Goal: Information Seeking & Learning: Learn about a topic

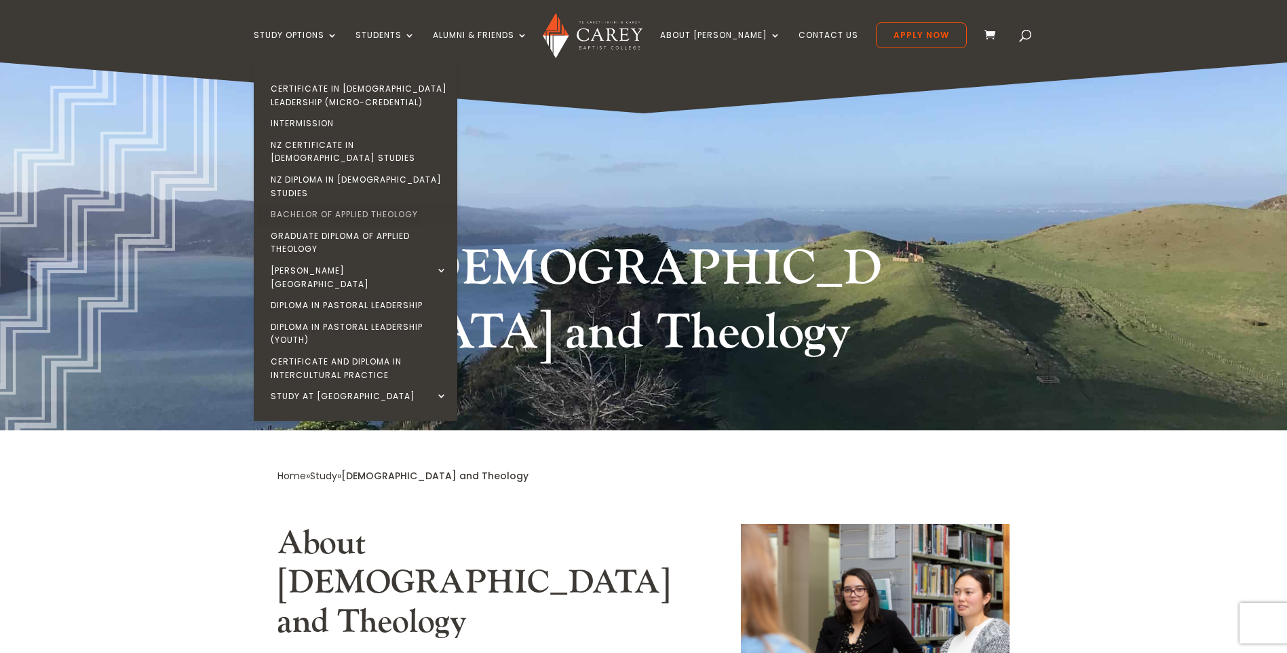
click at [359, 204] on link "Bachelor of Applied Theology" at bounding box center [359, 215] width 204 height 22
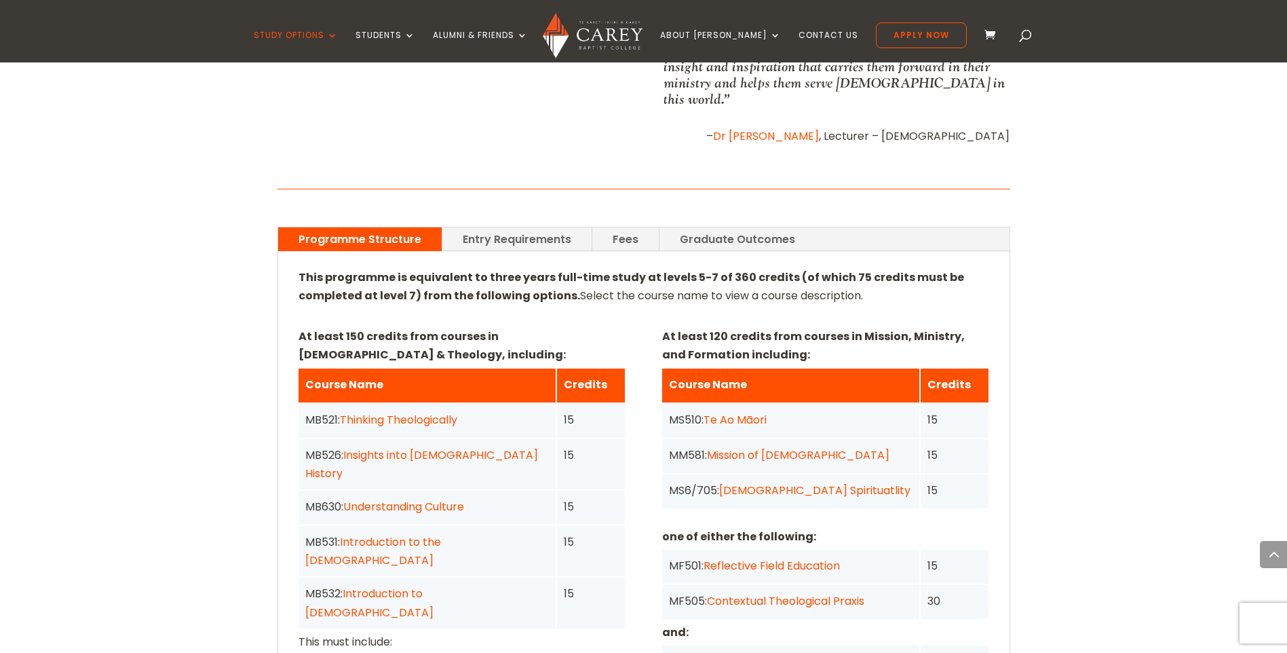
scroll to position [882, 0]
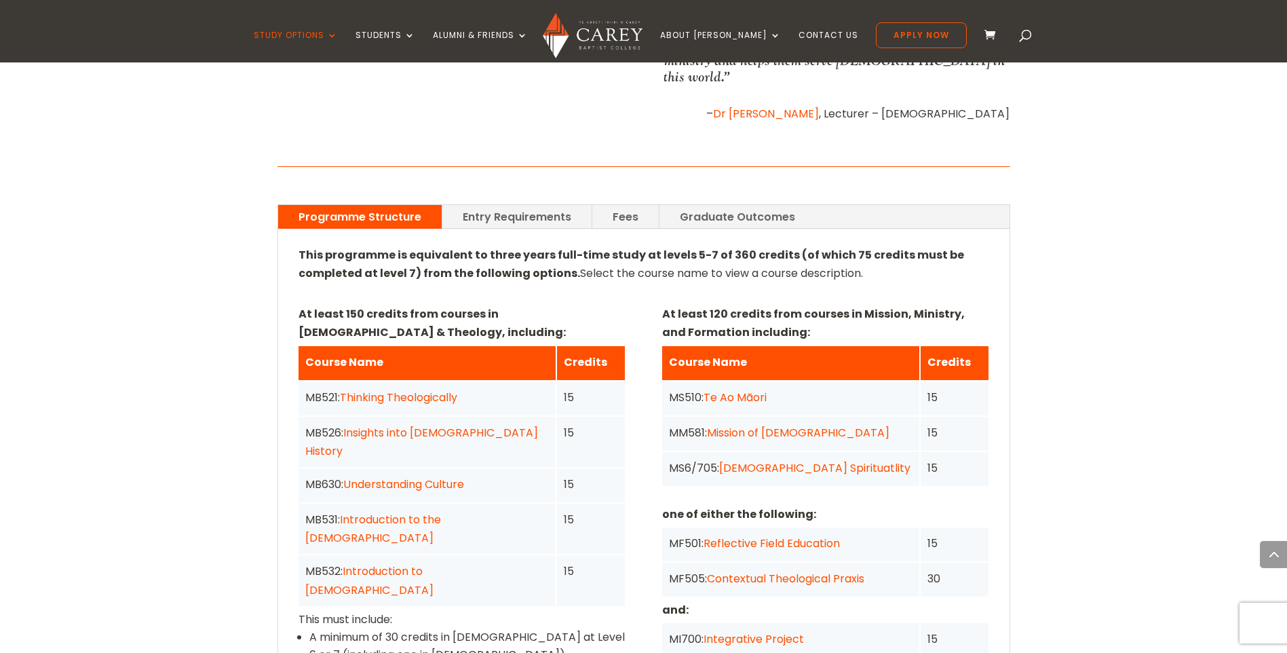
click at [531, 205] on link "Entry Requirements" at bounding box center [516, 217] width 149 height 24
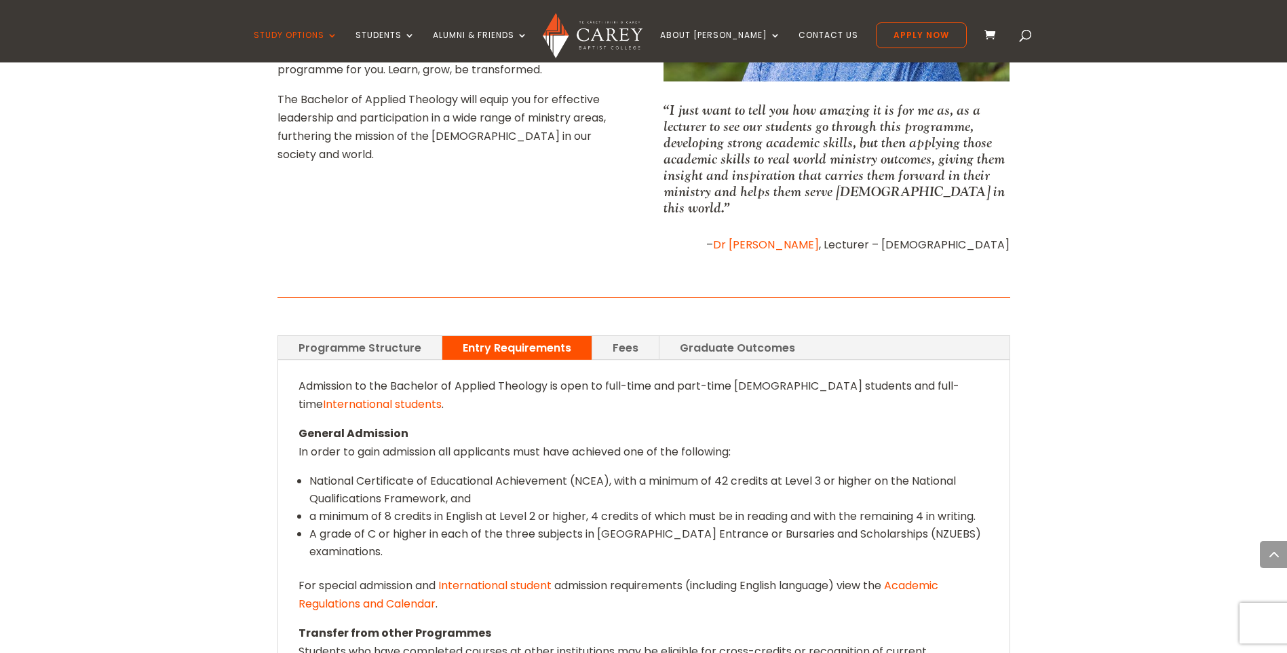
scroll to position [746, 0]
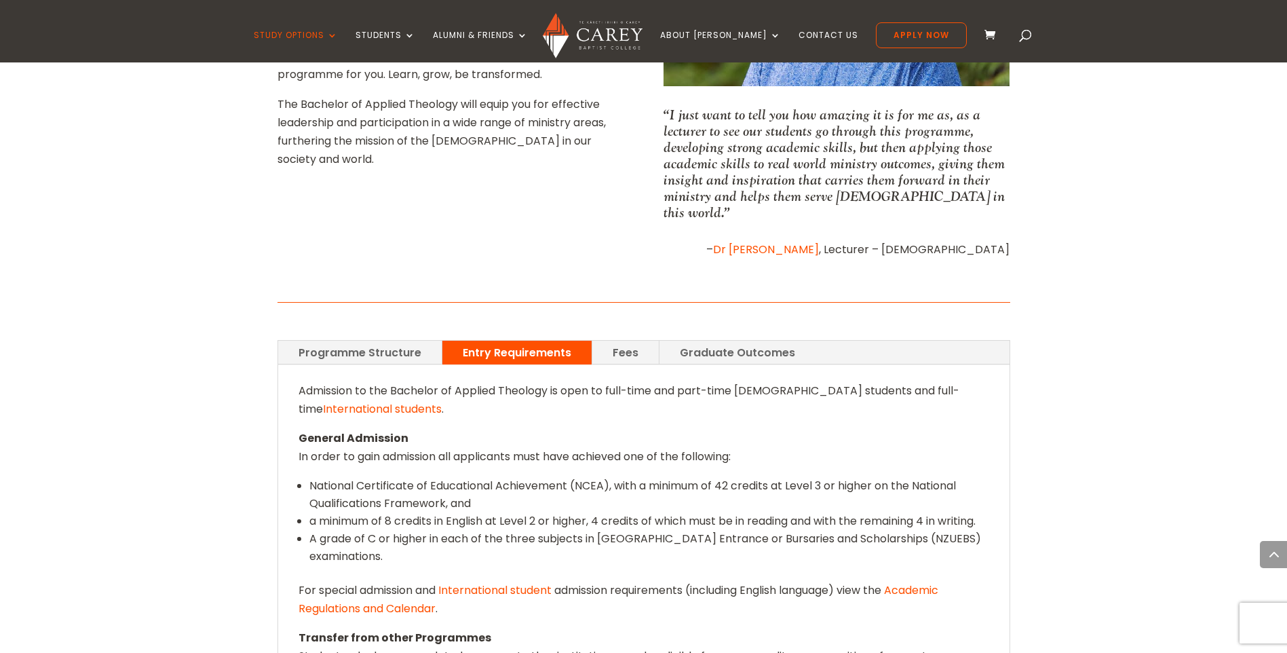
click at [626, 341] on link "Fees" at bounding box center [625, 353] width 67 height 24
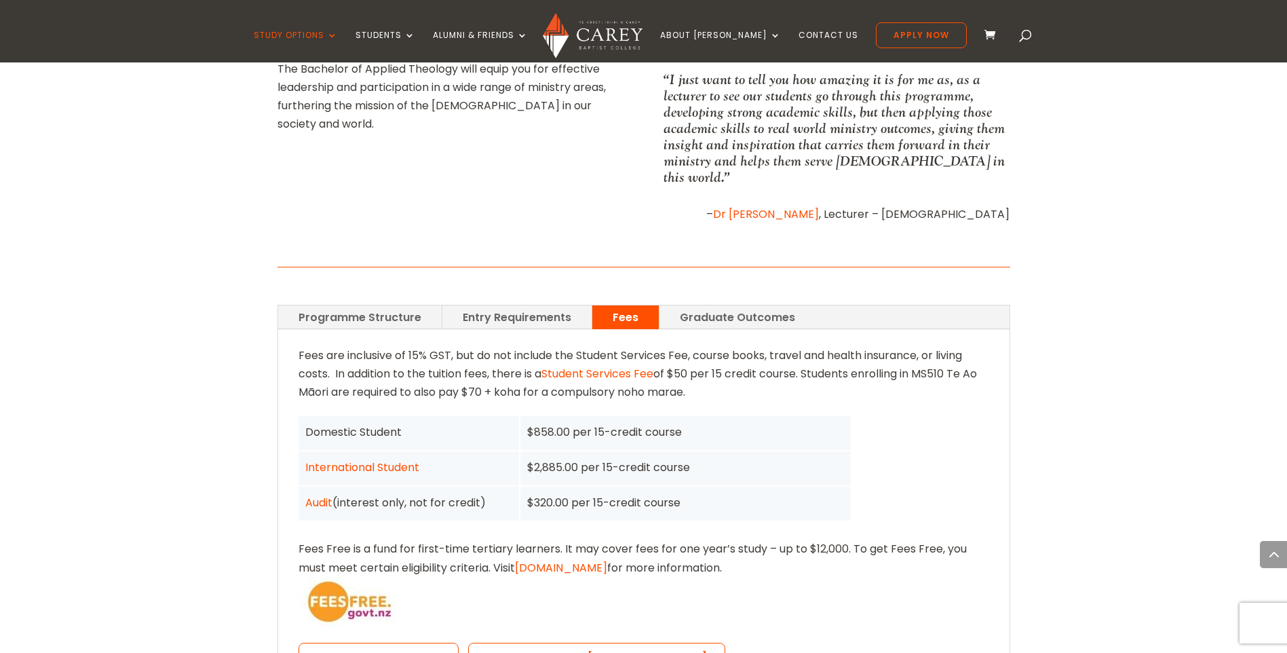
scroll to position [814, 0]
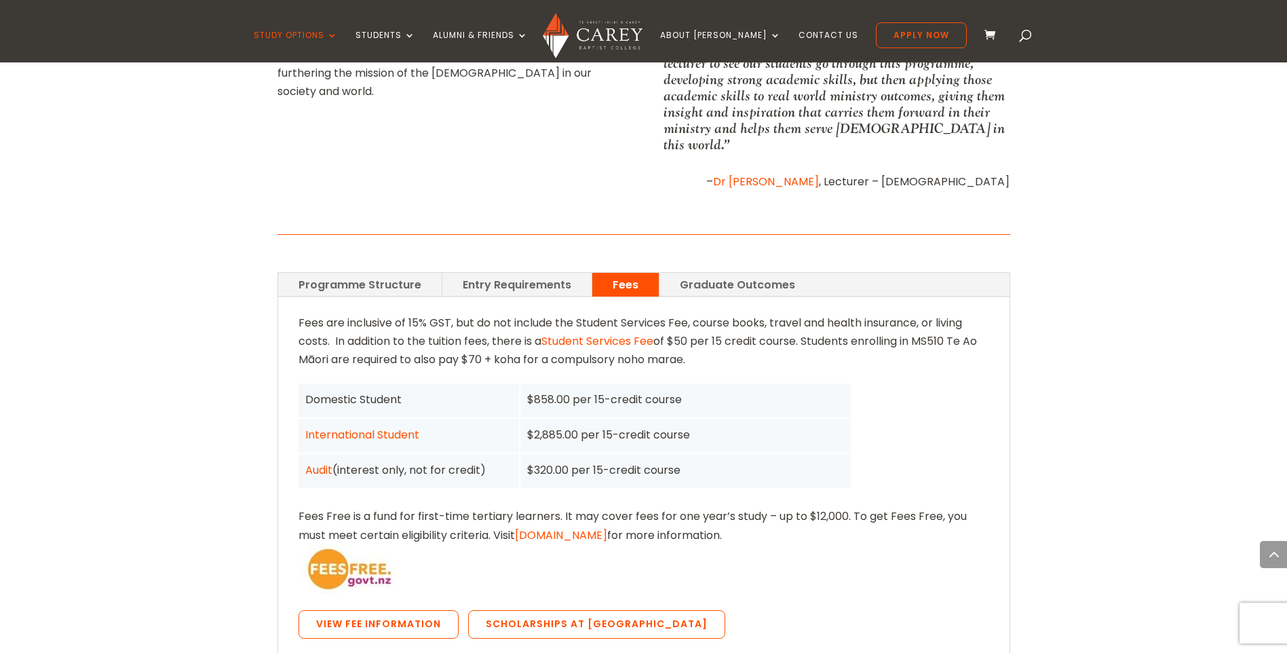
click at [368, 273] on link "Programme Structure" at bounding box center [360, 285] width 164 height 24
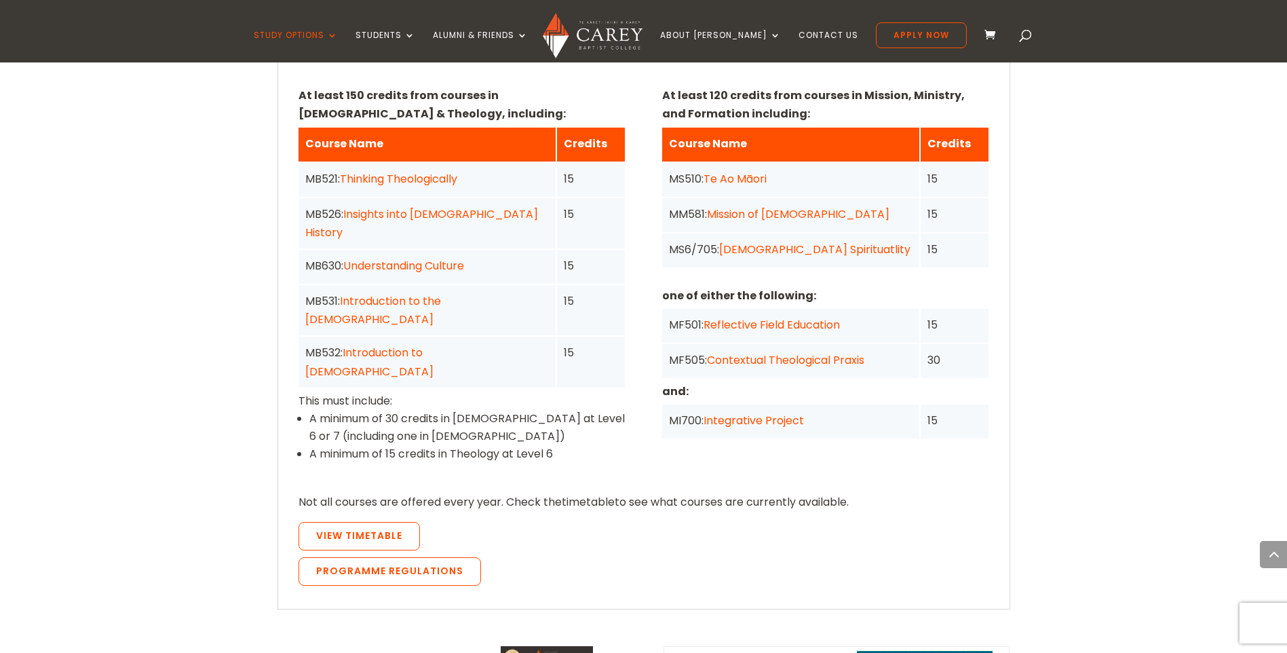
scroll to position [1086, 0]
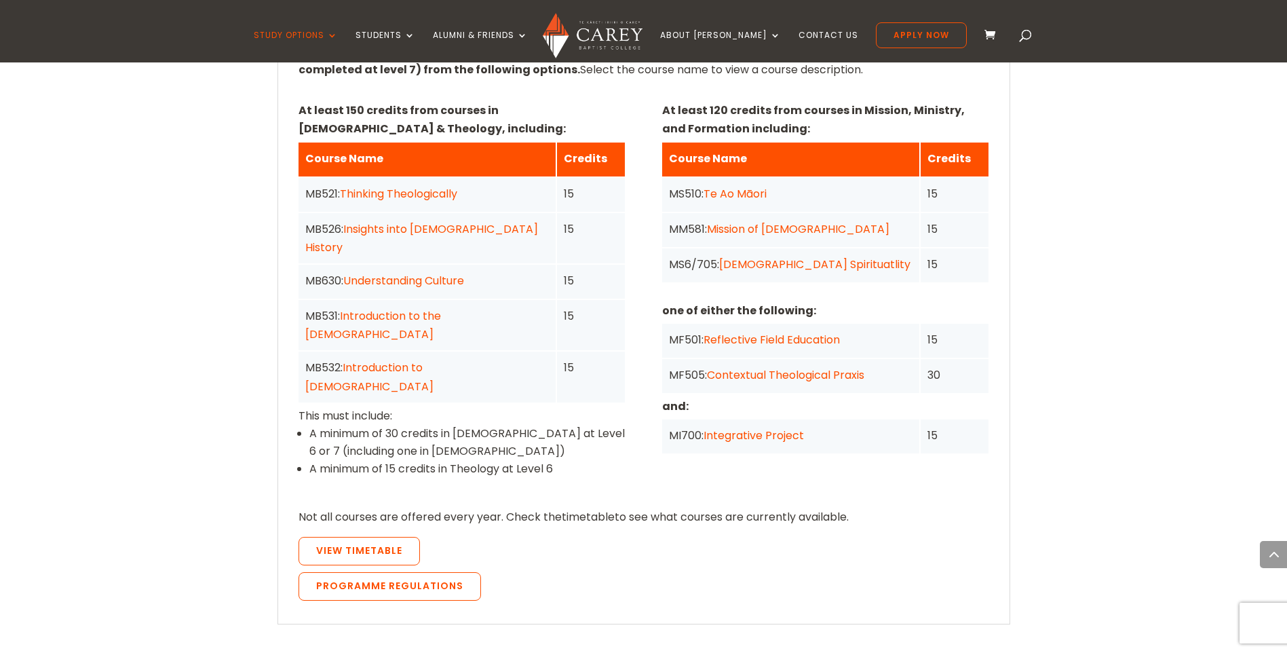
click at [425, 186] on link "Thinking Theologically" at bounding box center [398, 194] width 117 height 16
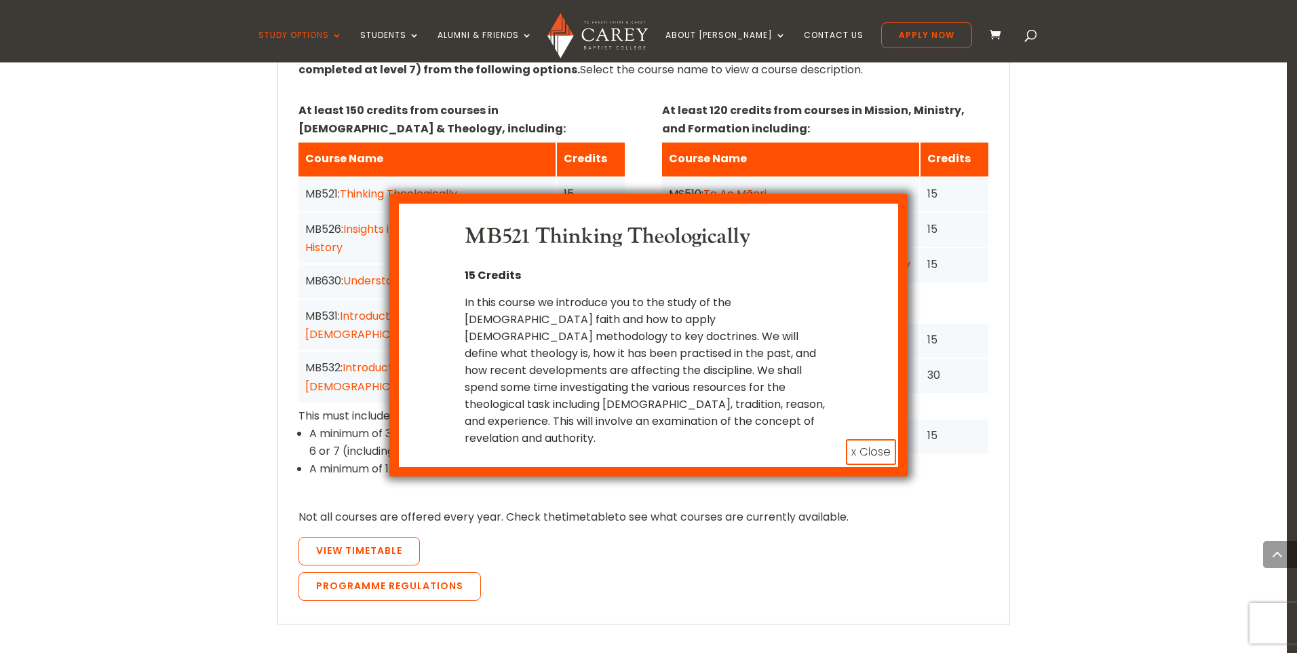
click at [860, 439] on button "x Close" at bounding box center [871, 452] width 50 height 26
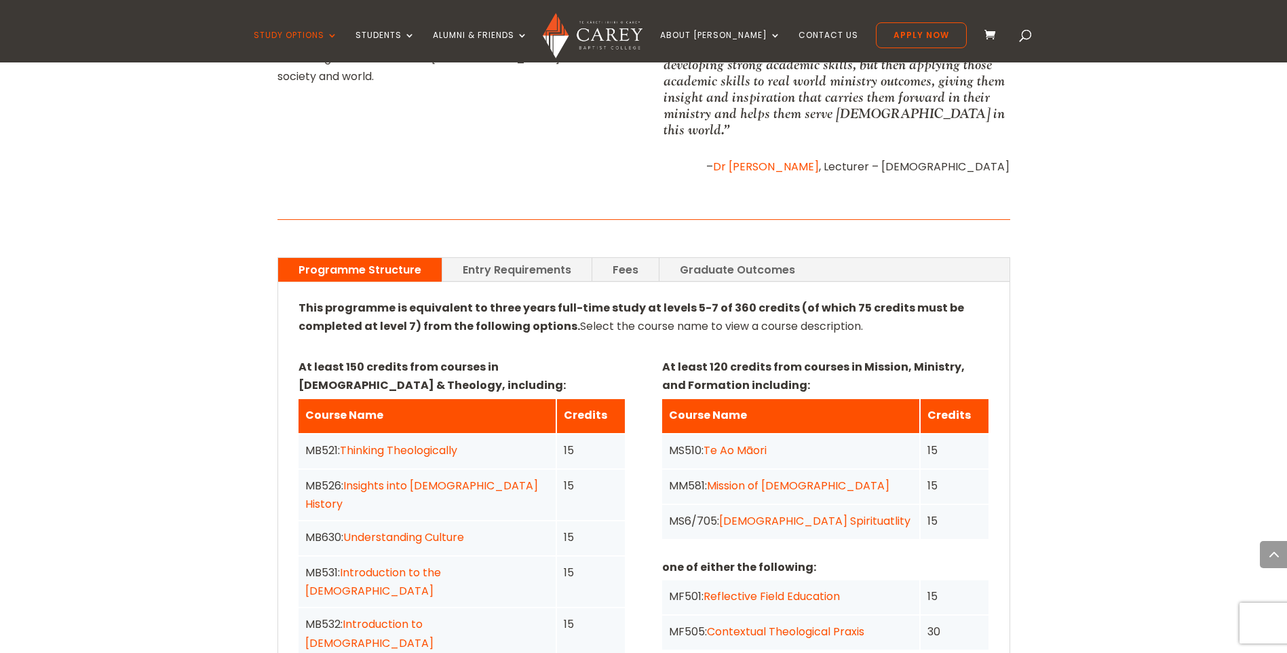
scroll to position [814, 0]
